Goal: Task Accomplishment & Management: Complete application form

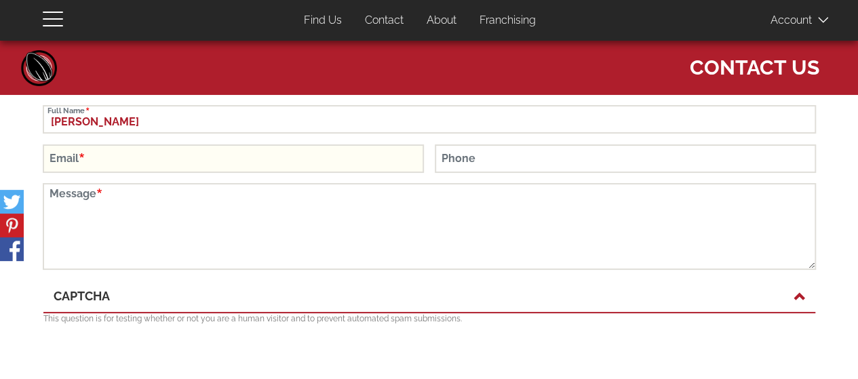
type input "[PERSON_NAME]"
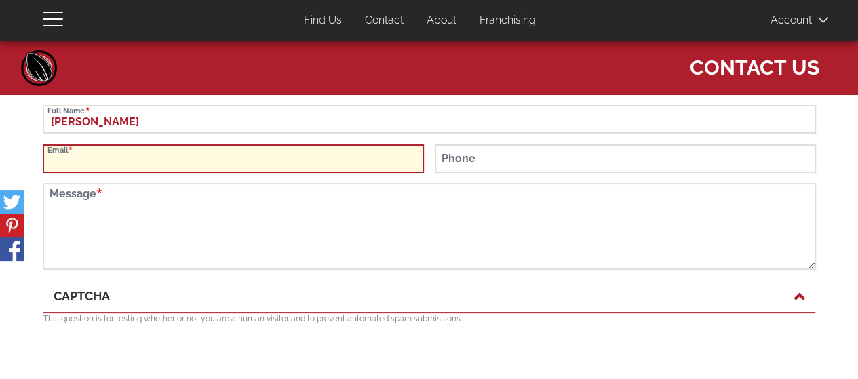
click at [181, 163] on input "Email" at bounding box center [233, 159] width 381 height 28
type input "[EMAIL_ADDRESS][DOMAIN_NAME]"
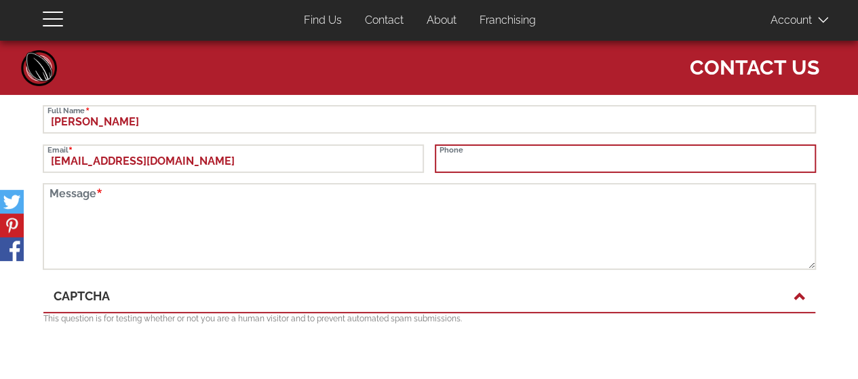
click at [536, 166] on input "Phone" at bounding box center [625, 159] width 381 height 28
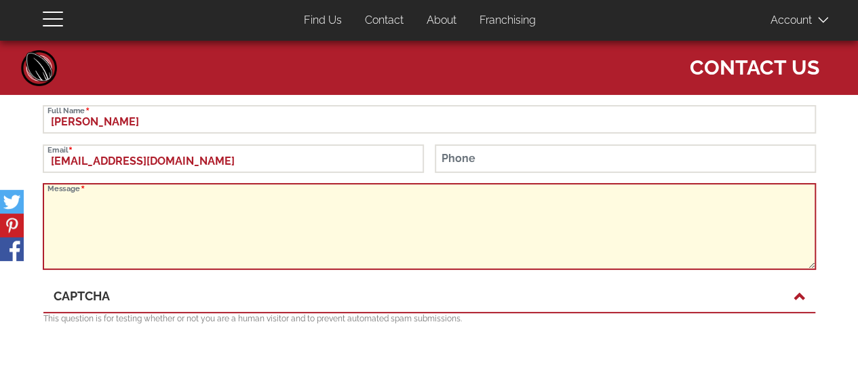
click at [296, 215] on textarea "Message" at bounding box center [429, 226] width 773 height 87
paste textarea "Hello! My name is [PERSON_NAME]; I am the assistant for the Events and Rentals …"
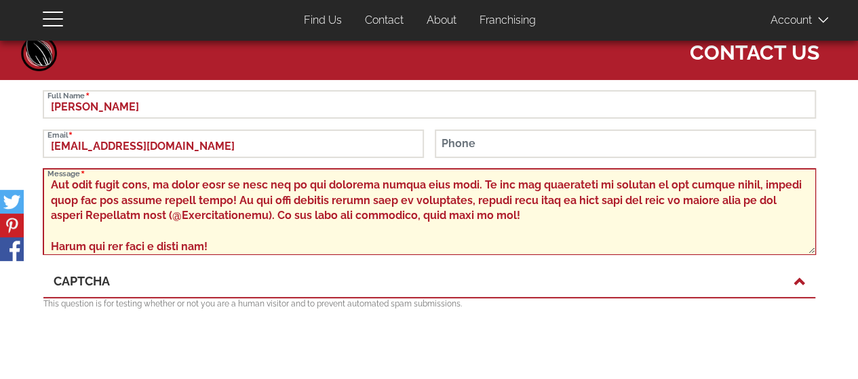
scroll to position [18, 0]
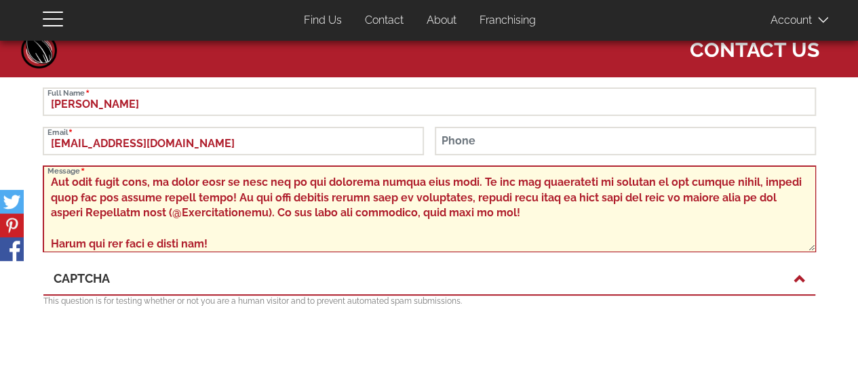
drag, startPoint x: 504, startPoint y: 223, endPoint x: 55, endPoint y: 186, distance: 450.7
click at [55, 186] on textarea "Message" at bounding box center [429, 209] width 773 height 87
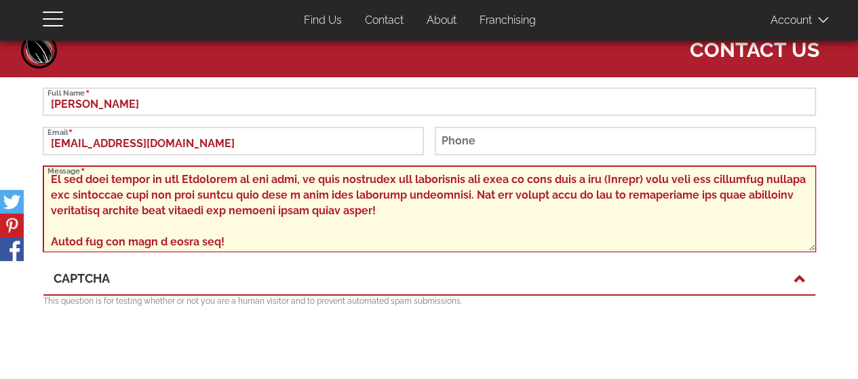
scroll to position [201, 0]
drag, startPoint x: 502, startPoint y: 218, endPoint x: 52, endPoint y: 182, distance: 451.8
click at [52, 182] on textarea "Message" at bounding box center [429, 209] width 773 height 87
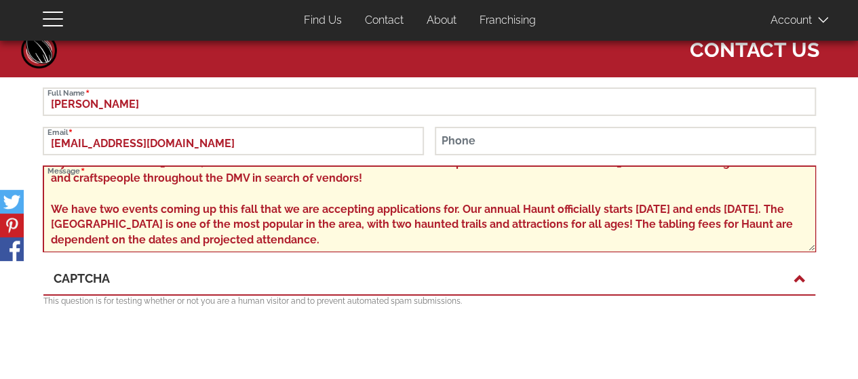
scroll to position [38, 0]
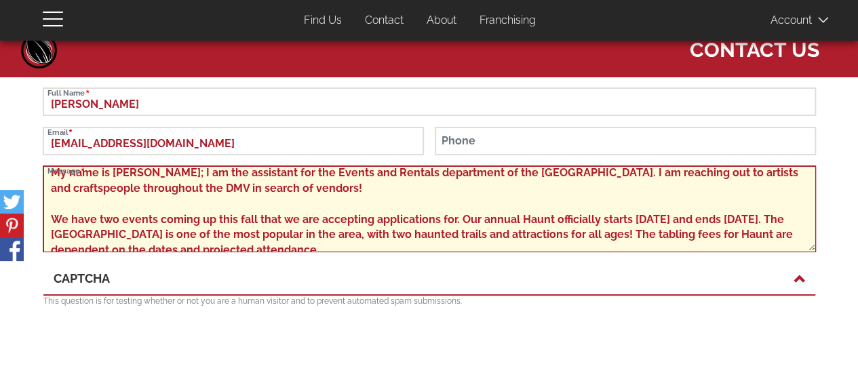
click at [72, 204] on textarea "Hello! My name is [PERSON_NAME]; I am the assistant for the Events and Rentals …" at bounding box center [429, 209] width 773 height 87
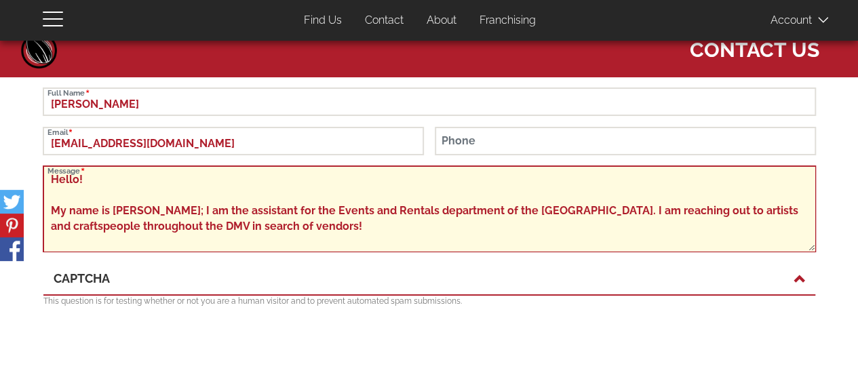
drag, startPoint x: 362, startPoint y: 192, endPoint x: 737, endPoint y: 216, distance: 375.9
click at [737, 216] on textarea "Hello! My name is [PERSON_NAME]; I am the assistant for the Events and Rentals …" at bounding box center [429, 209] width 773 height 87
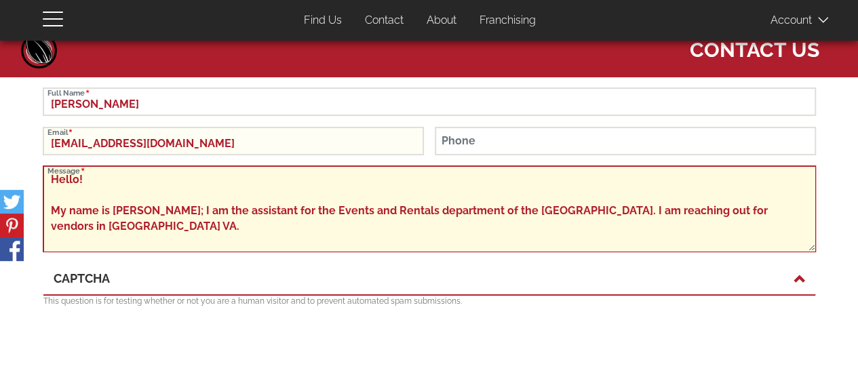
drag, startPoint x: 225, startPoint y: 244, endPoint x: 48, endPoint y: 145, distance: 203.2
click at [48, 145] on form "[PERSON_NAME] Full Name [EMAIL_ADDRESS][DOMAIN_NAME] Email Phone Message [GEOGR…" at bounding box center [429, 256] width 773 height 336
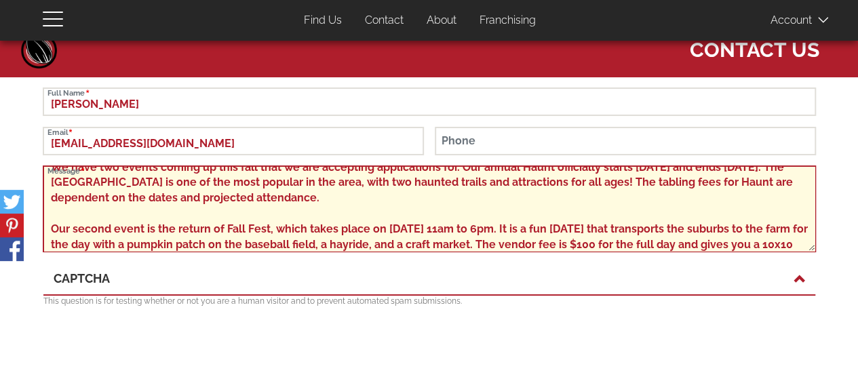
scroll to position [140, 0]
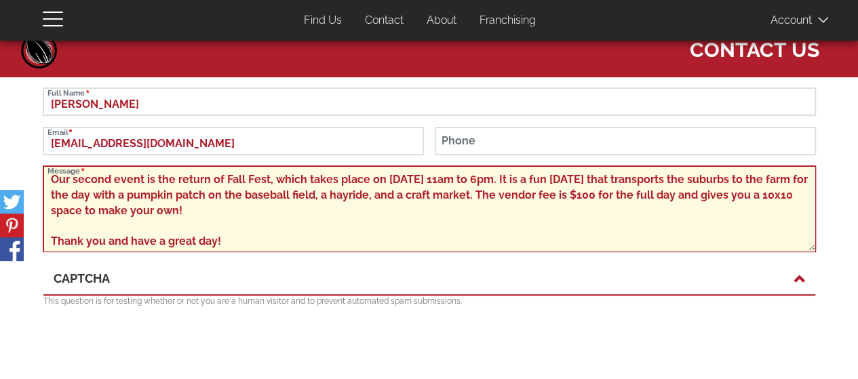
click at [322, 212] on textarea "Hello! My name is [PERSON_NAME]; I am the assistant for the Events and Rentals …" at bounding box center [429, 209] width 773 height 87
paste textarea "If you are interested in joining us, please send me an email at [EMAIL_ADDRESS]…"
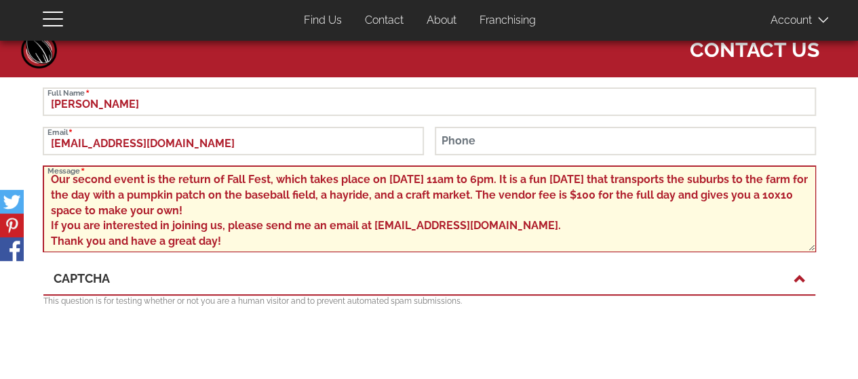
click at [312, 215] on textarea "Hello! My name is [PERSON_NAME]; I am the assistant for the Events and Rentals …" at bounding box center [429, 209] width 773 height 87
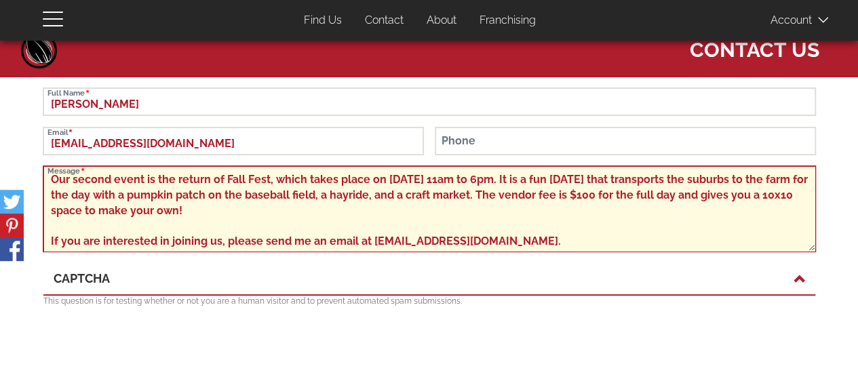
scroll to position [155, 0]
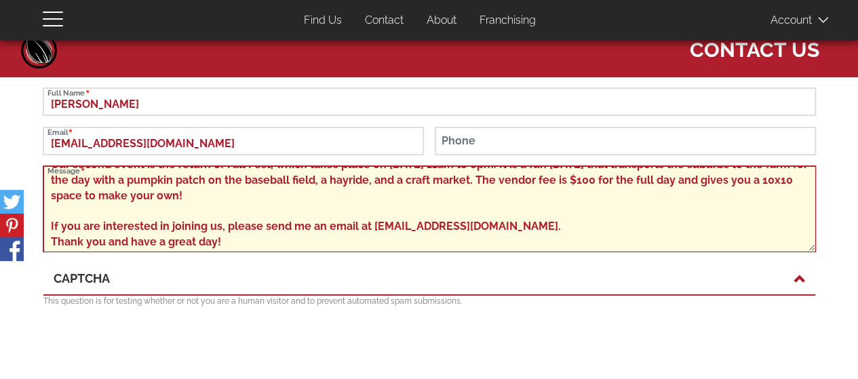
click at [539, 234] on textarea "Hello! My name is [PERSON_NAME]; I am the assistant for the Events and Rentals …" at bounding box center [429, 209] width 773 height 87
click at [525, 204] on textarea "Hello! My name is [PERSON_NAME]; I am the assistant for the Events and Rentals …" at bounding box center [429, 209] width 773 height 87
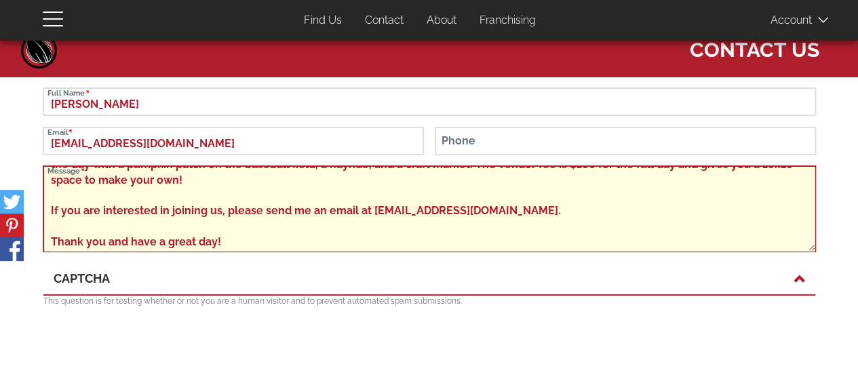
scroll to position [186, 0]
click at [292, 248] on textarea "Hello! My name is [PERSON_NAME]; I am the assistant for the Events and Rentals …" at bounding box center [429, 209] width 773 height 87
type textarea "Hello! My name is [PERSON_NAME]; I am the assistant for the Events and Rentals …"
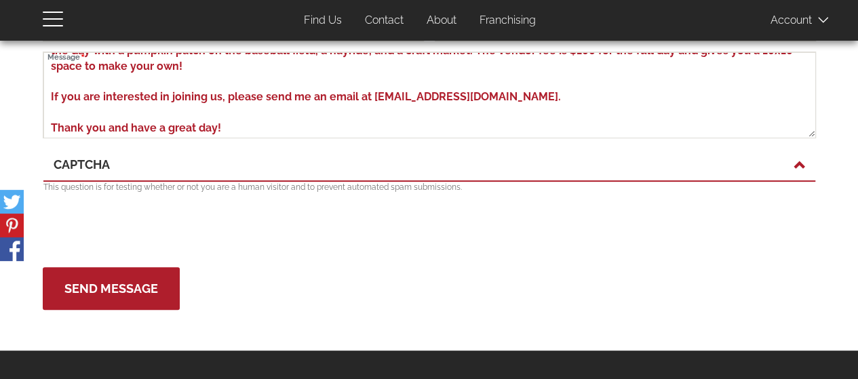
scroll to position [130, 0]
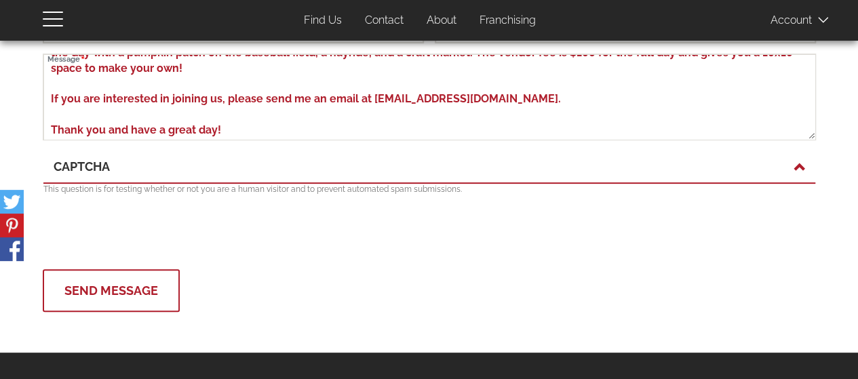
click at [87, 295] on button "Send Message" at bounding box center [111, 290] width 137 height 43
